Goal: Find specific page/section: Find specific page/section

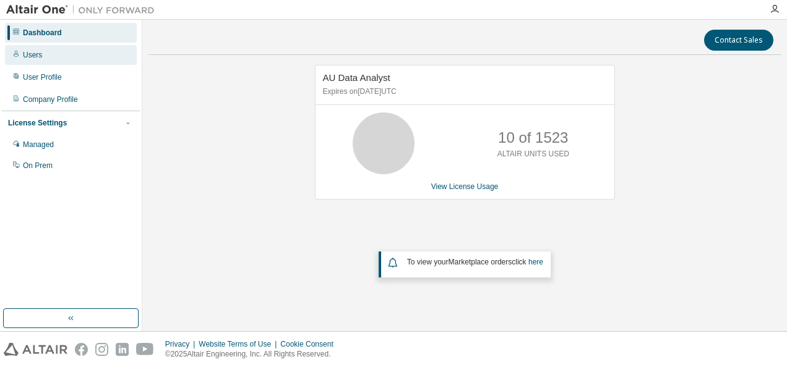
click at [37, 56] on div "Users" at bounding box center [32, 55] width 19 height 10
